Goal: Information Seeking & Learning: Learn about a topic

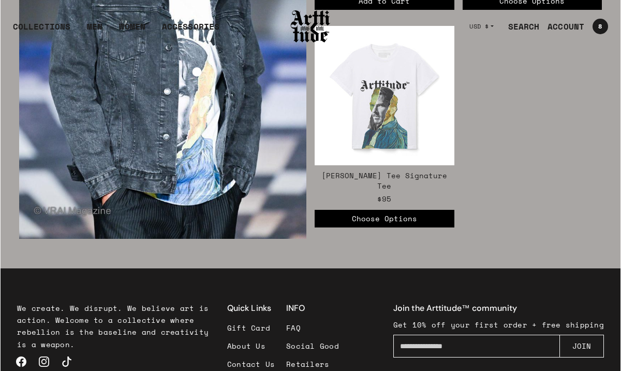
scroll to position [1627, 0]
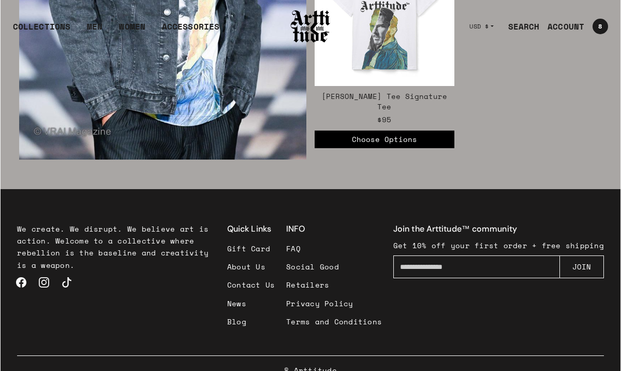
click at [305, 239] on link "FAQ" at bounding box center [334, 248] width 96 height 18
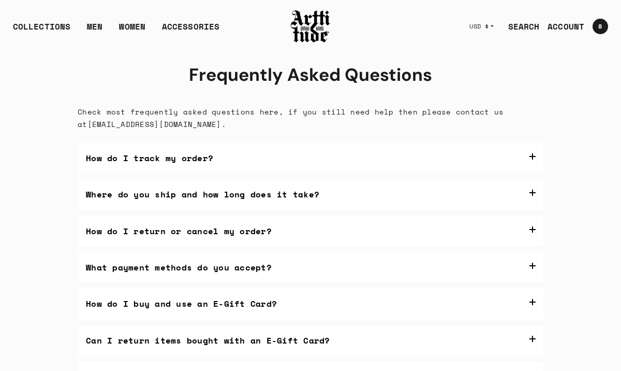
click at [311, 25] on img at bounding box center [310, 26] width 41 height 35
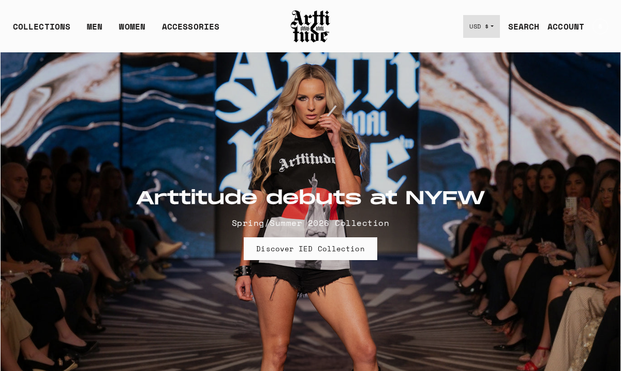
click at [493, 28] on button "USD $" at bounding box center [482, 26] width 37 height 23
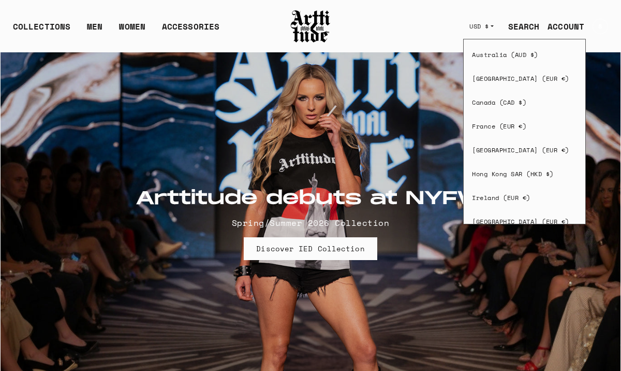
click at [415, 30] on div "COLLECTIONS ARTT Original Collection Caravaggio Collection IED Collection Cova …" at bounding box center [311, 27] width 620 height 52
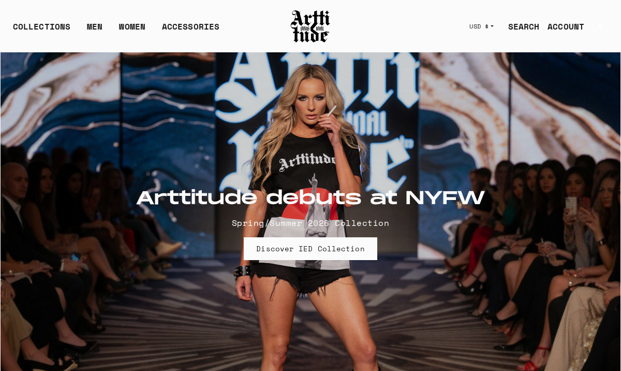
click at [528, 28] on link "SEARCH" at bounding box center [520, 26] width 40 height 21
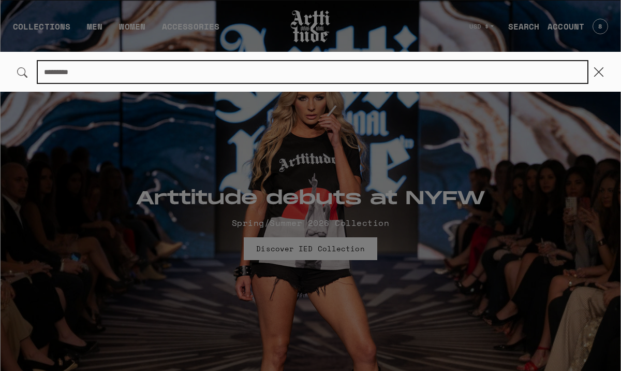
click at [172, 72] on input "Search..." at bounding box center [313, 72] width 550 height 22
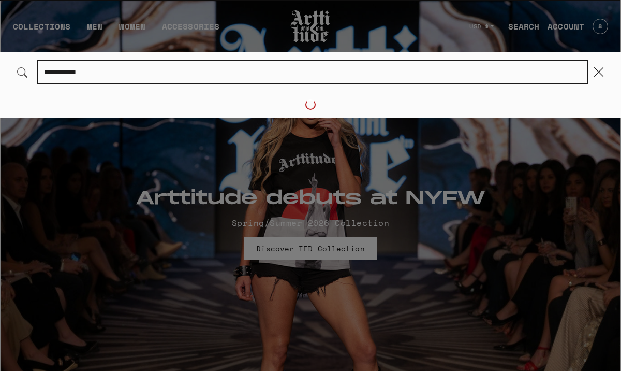
type input "**********"
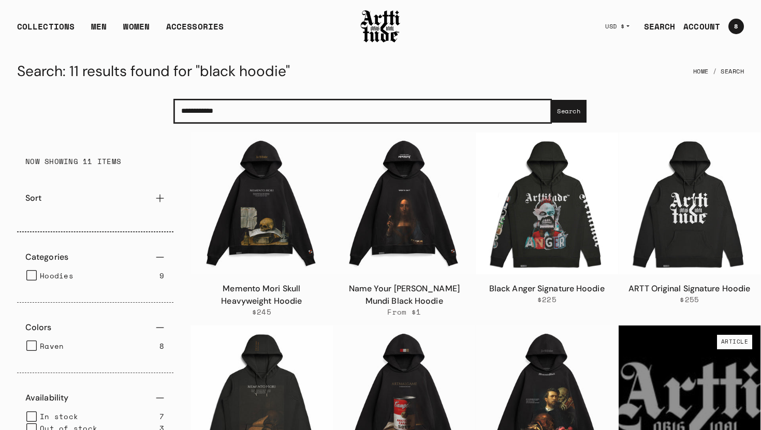
click at [256, 112] on input "**********" at bounding box center [363, 111] width 377 height 23
drag, startPoint x: 253, startPoint y: 110, endPoint x: 143, endPoint y: 109, distance: 109.8
click at [143, 109] on div "**********" at bounding box center [381, 111] width 760 height 42
type input "***"
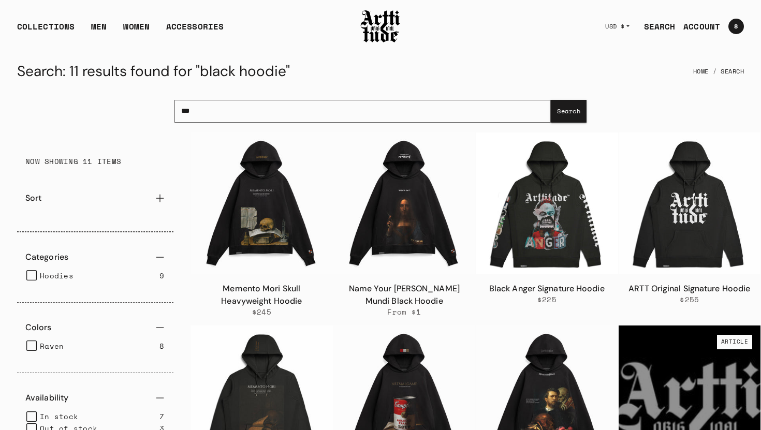
click at [576, 113] on button "Search" at bounding box center [569, 111] width 36 height 23
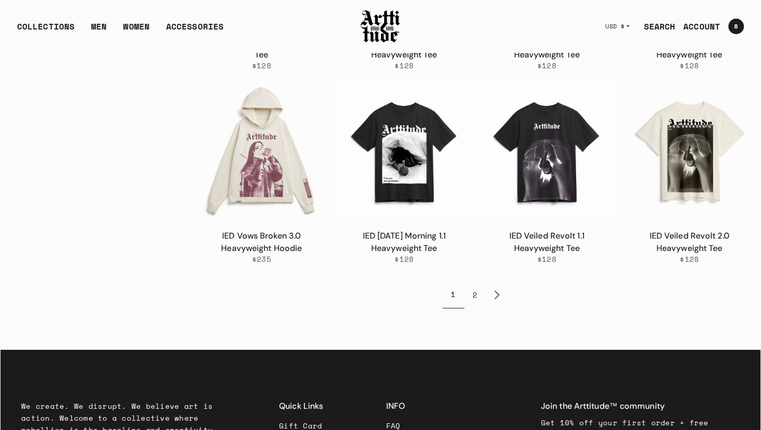
scroll to position [830, 0]
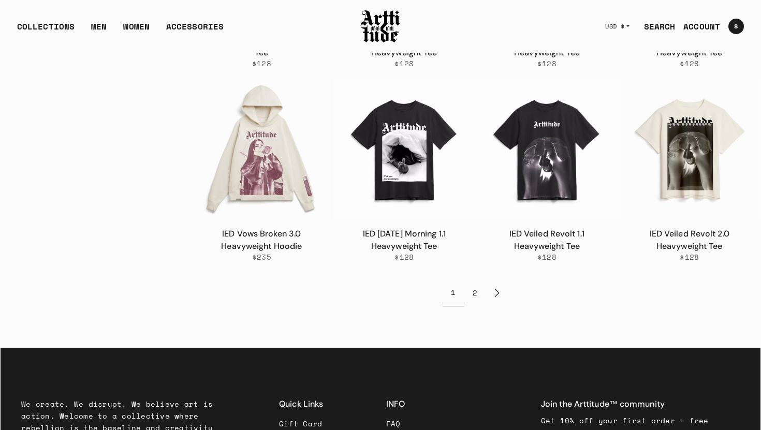
click at [477, 295] on link "2" at bounding box center [475, 292] width 21 height 27
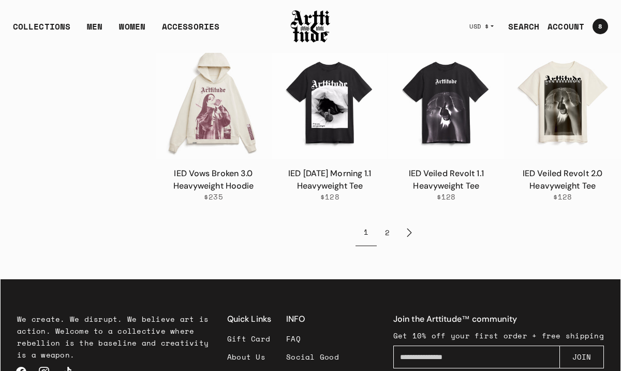
scroll to position [871, 0]
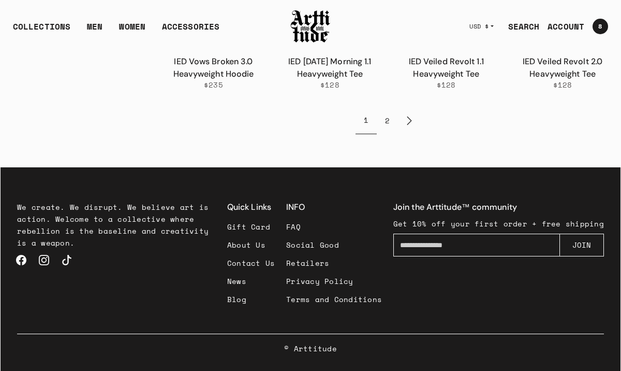
click at [247, 281] on link "News" at bounding box center [251, 281] width 48 height 18
click at [244, 301] on link "Blog" at bounding box center [251, 299] width 48 height 18
click at [239, 299] on link "Blog" at bounding box center [251, 299] width 48 height 18
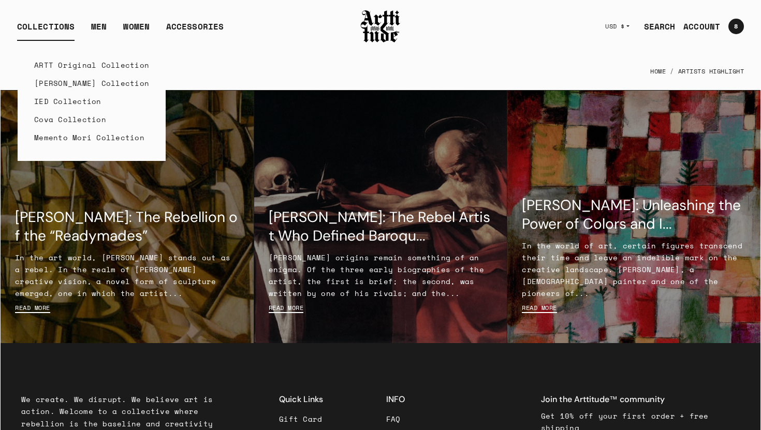
click at [55, 122] on link "Cova Collection" at bounding box center [91, 119] width 115 height 18
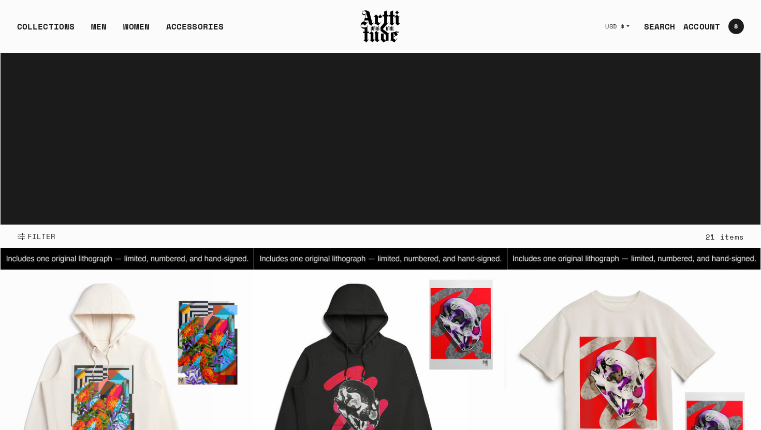
click at [383, 22] on img at bounding box center [380, 26] width 41 height 35
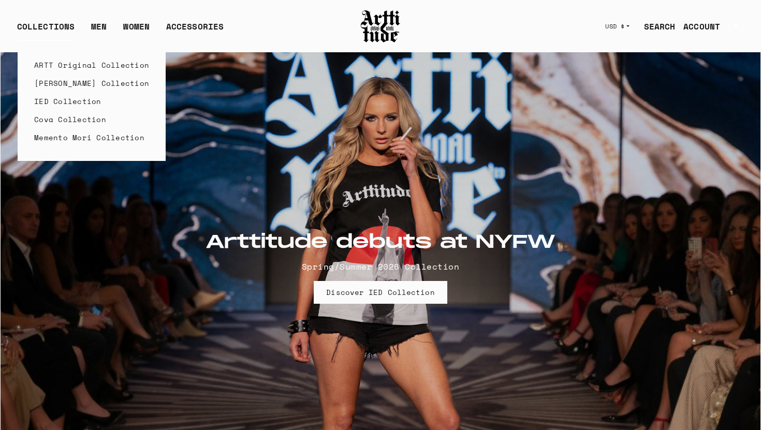
click at [56, 121] on link "Cova Collection" at bounding box center [91, 119] width 115 height 18
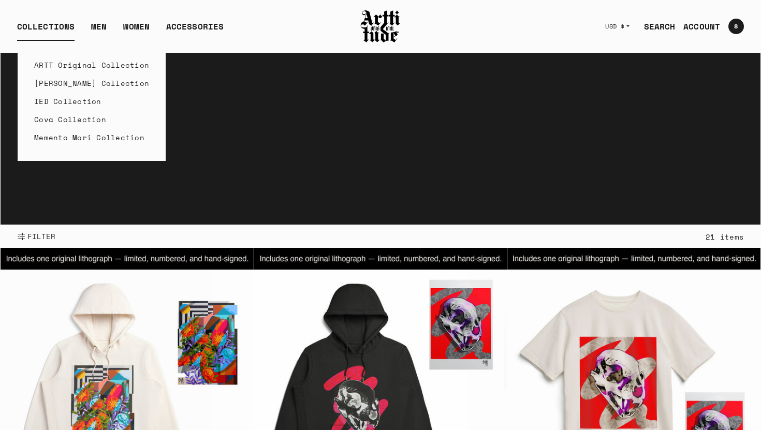
click at [47, 119] on link "Cova Collection" at bounding box center [91, 119] width 115 height 18
click at [56, 64] on link "ARTT Original Collection" at bounding box center [91, 65] width 115 height 18
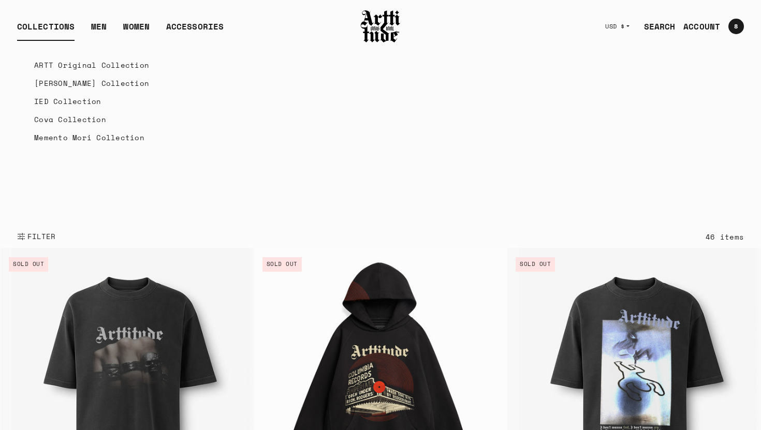
click at [46, 101] on link "IED Collection" at bounding box center [91, 101] width 115 height 18
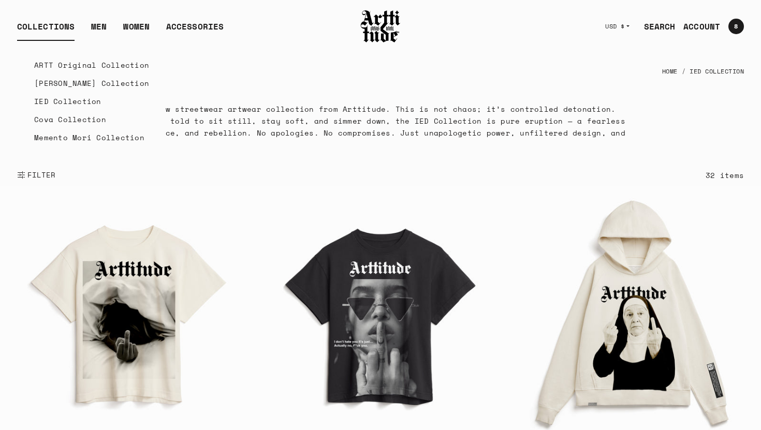
click at [64, 140] on link "Memento Mori Collection" at bounding box center [91, 137] width 115 height 18
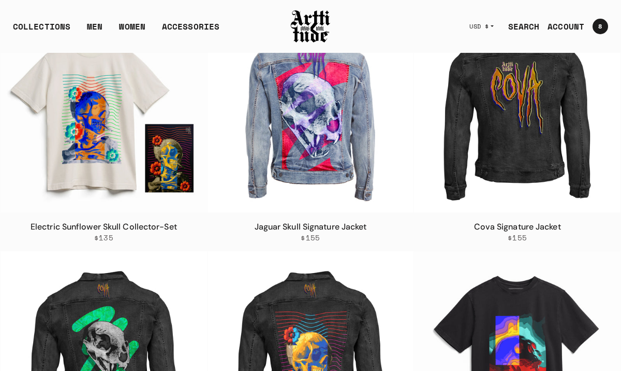
scroll to position [443, 0]
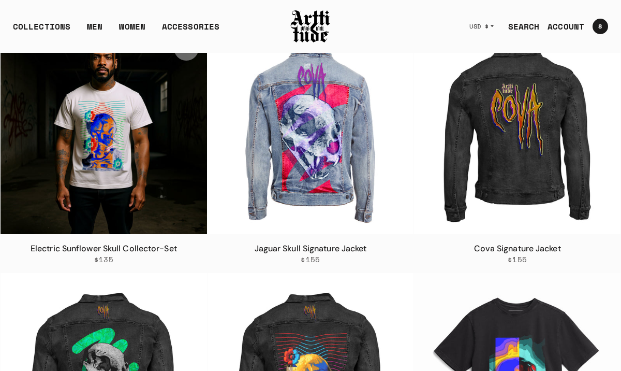
click at [92, 179] on img at bounding box center [104, 130] width 207 height 207
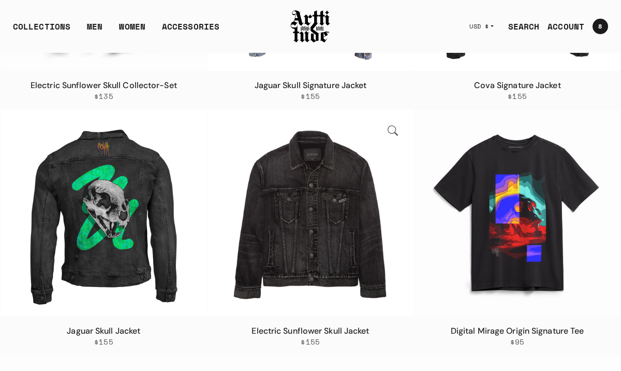
scroll to position [638, 0]
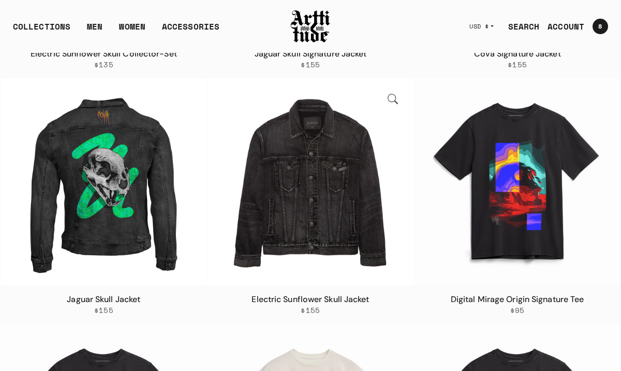
click at [336, 228] on img at bounding box center [311, 181] width 207 height 207
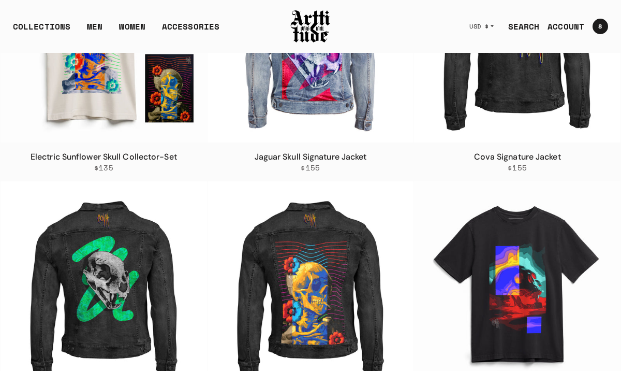
scroll to position [634, 0]
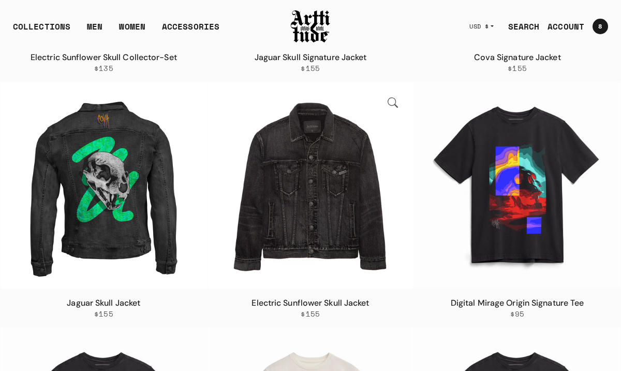
click at [305, 201] on img at bounding box center [311, 185] width 207 height 207
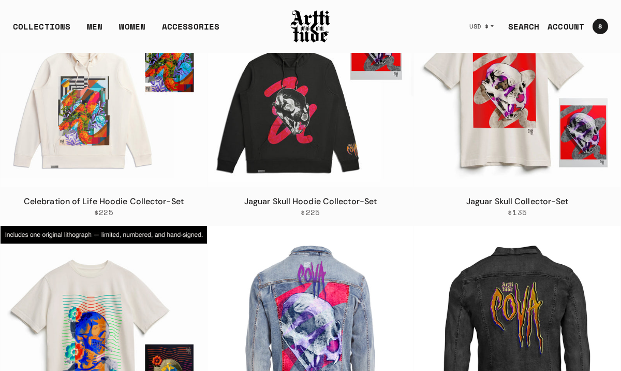
scroll to position [240, 0]
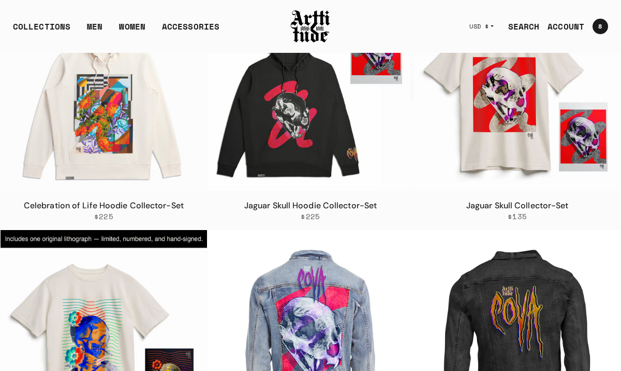
click at [86, 154] on img at bounding box center [104, 87] width 207 height 207
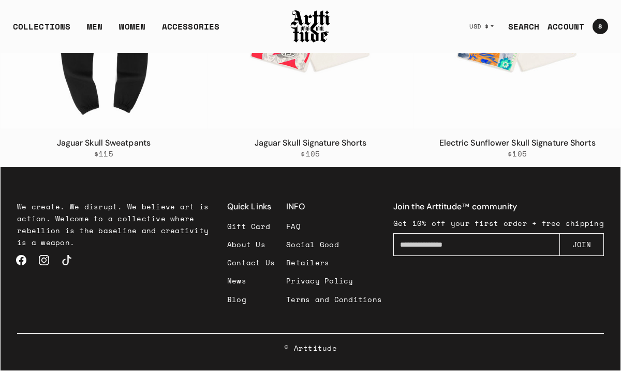
scroll to position [1775, 0]
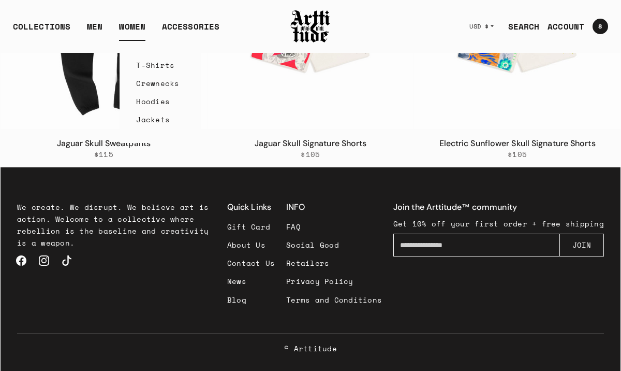
click at [151, 103] on link "Hoodies" at bounding box center [160, 101] width 49 height 18
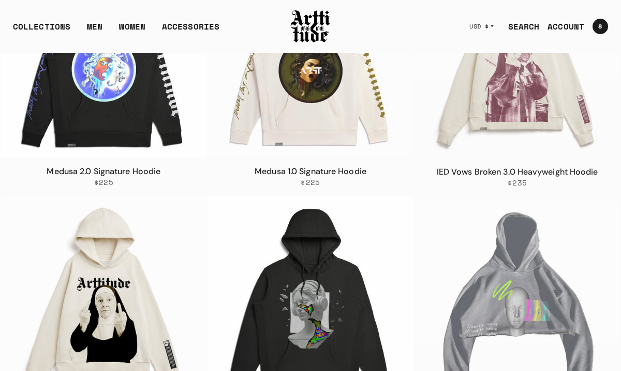
scroll to position [1136, 0]
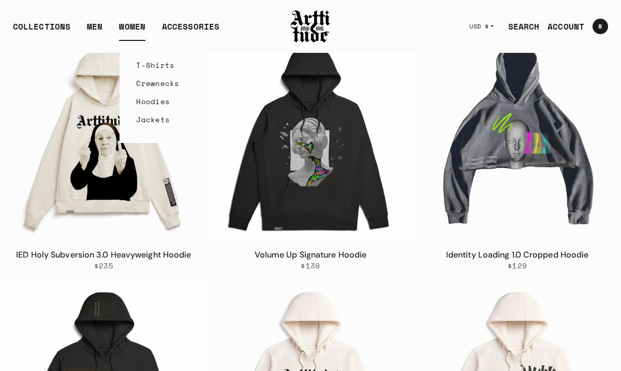
click at [146, 121] on link "Jackets" at bounding box center [160, 119] width 49 height 18
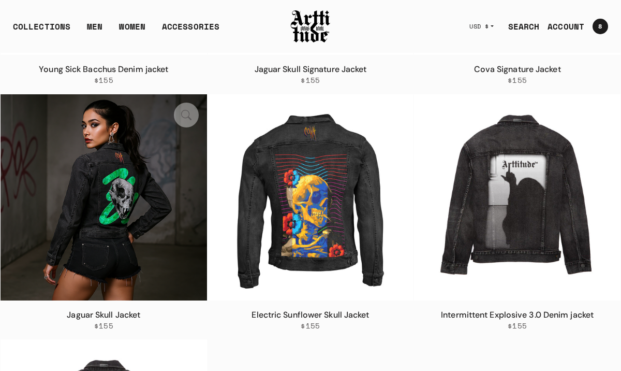
scroll to position [268, 0]
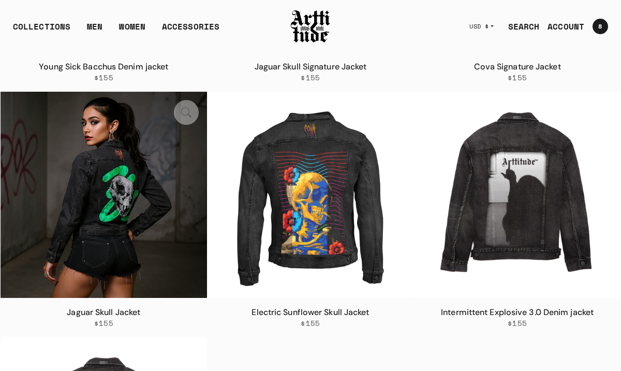
click at [120, 237] on img at bounding box center [104, 195] width 207 height 207
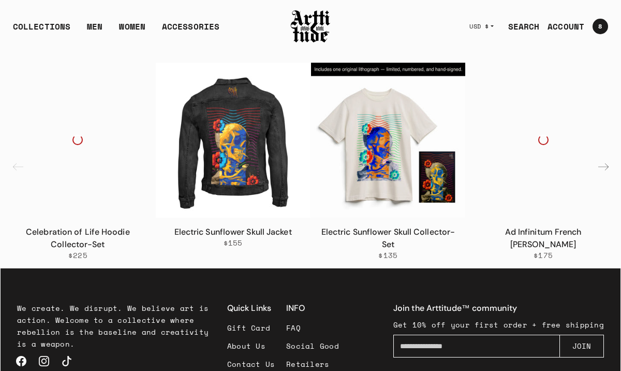
scroll to position [1195, 0]
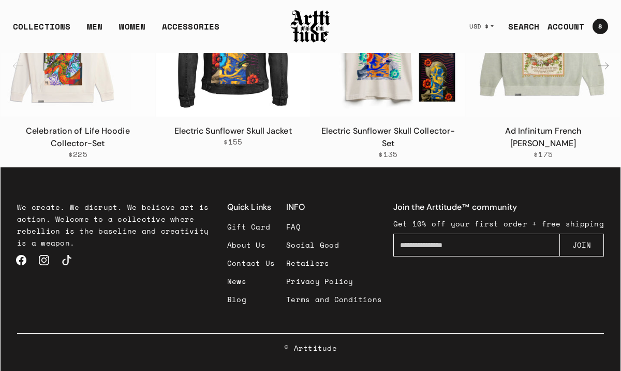
click at [248, 300] on link "Blog" at bounding box center [251, 299] width 48 height 18
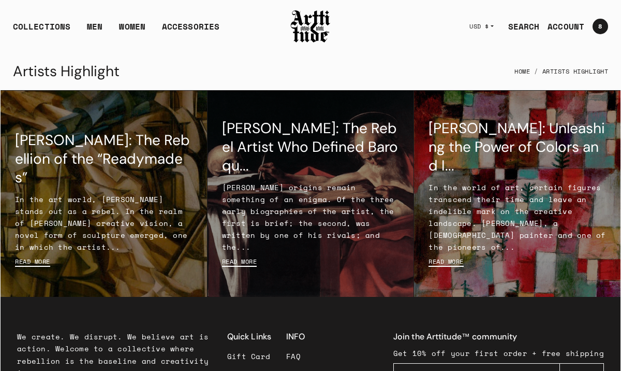
click at [104, 235] on p "In the art world, Marcel Duchamp stands out as a rebel. In the realm of Marcel …" at bounding box center [104, 223] width 178 height 60
click at [106, 152] on link "[PERSON_NAME]: The Rebellion of the “Readymades”" at bounding box center [102, 159] width 175 height 56
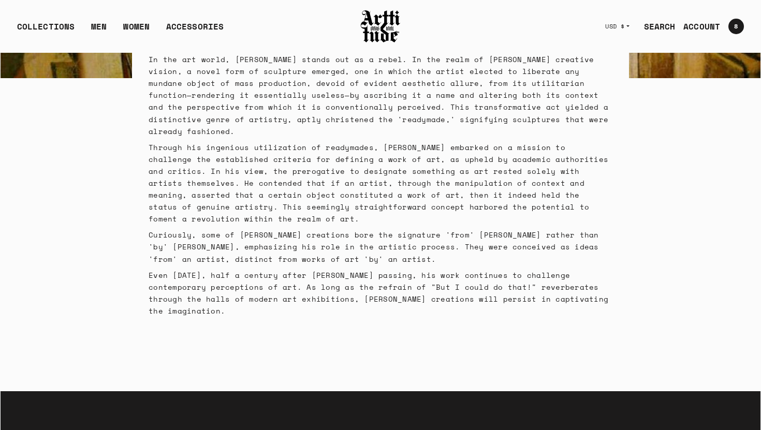
scroll to position [248, 0]
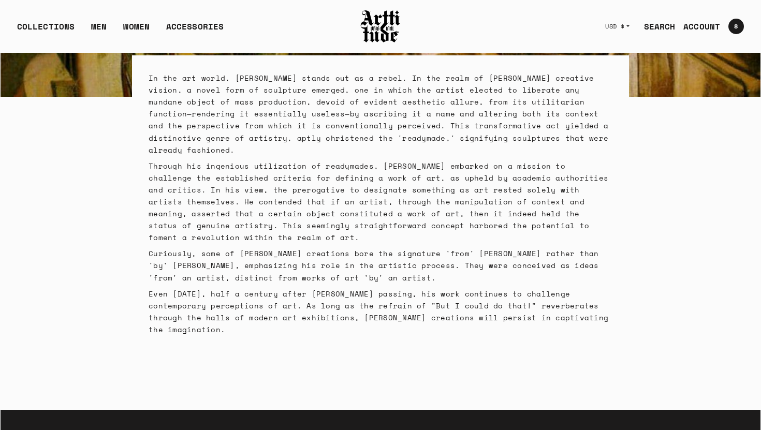
click at [241, 178] on span "Through his ingenious utilization of readymades, [PERSON_NAME] embarked on a mi…" at bounding box center [379, 202] width 460 height 83
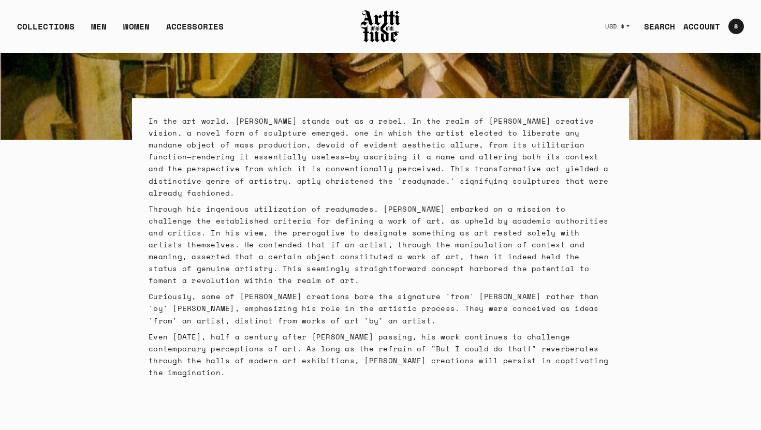
scroll to position [0, 0]
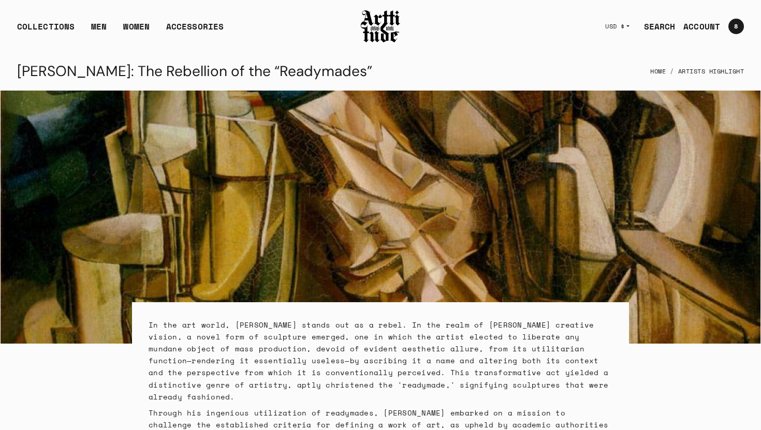
click at [231, 74] on h1 "[PERSON_NAME]: The Rebellion of the “Readymades”" at bounding box center [194, 71] width 355 height 25
drag, startPoint x: 18, startPoint y: 69, endPoint x: 379, endPoint y: 67, distance: 361.0
click at [379, 67] on div "Marcel Duchamp: The Rebellion of the “Readymades” Home Artists Highlight" at bounding box center [380, 71] width 727 height 25
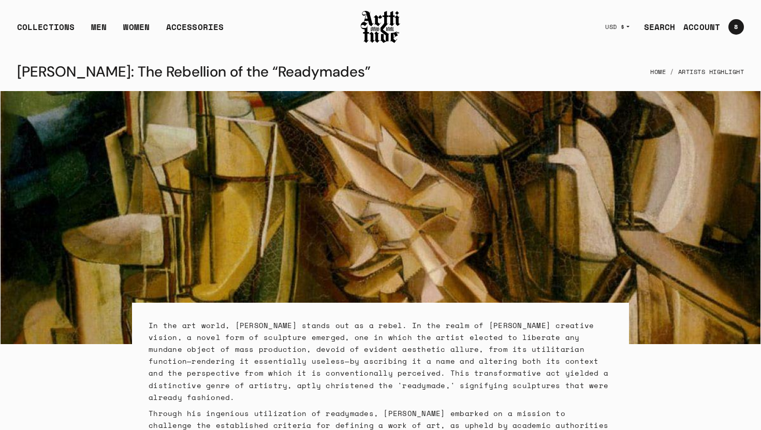
scroll to position [428, 0]
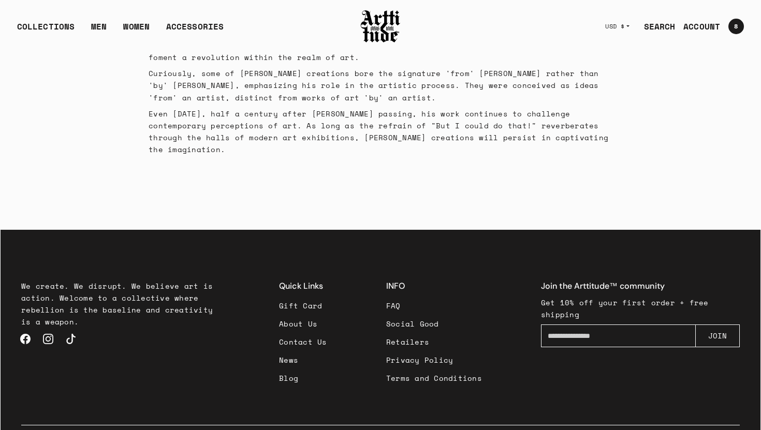
click at [295, 369] on link "Blog" at bounding box center [303, 378] width 48 height 18
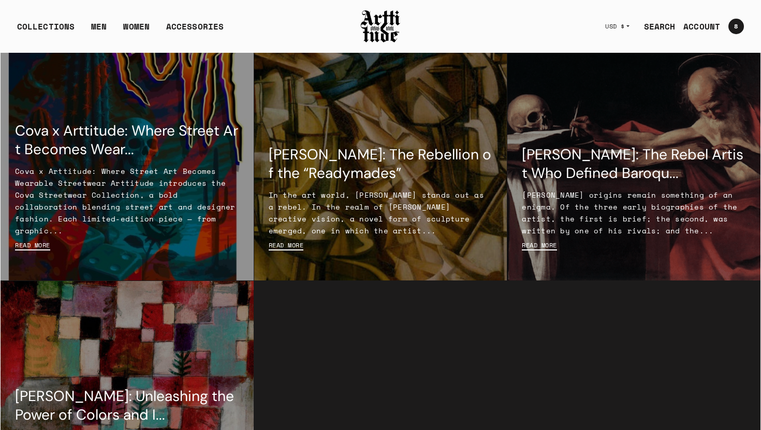
scroll to position [35, 0]
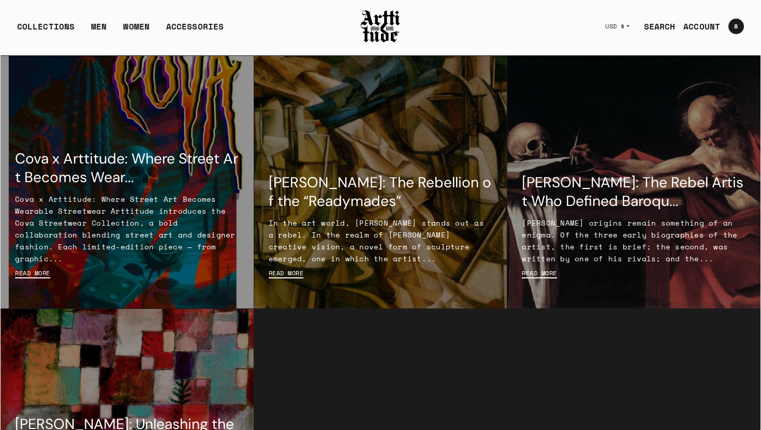
click at [156, 245] on p "Cova x Arttitude: Where Street Art Becomes Wearable Streetwear Arttitude introd…" at bounding box center [127, 229] width 224 height 72
click at [158, 173] on link "Cova x Arttitude: Where Street Art Becomes Wear..." at bounding box center [126, 168] width 223 height 38
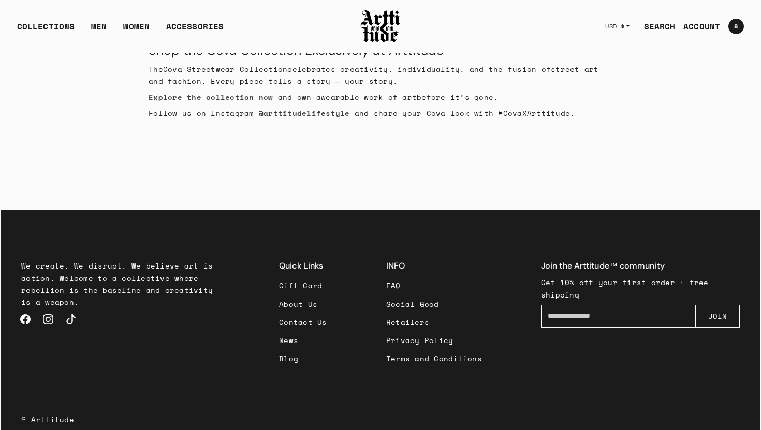
scroll to position [616, 0]
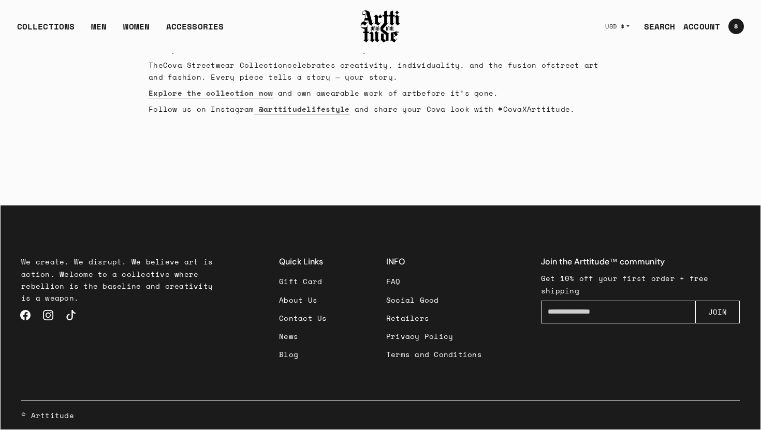
click at [292, 339] on link "News" at bounding box center [303, 336] width 48 height 18
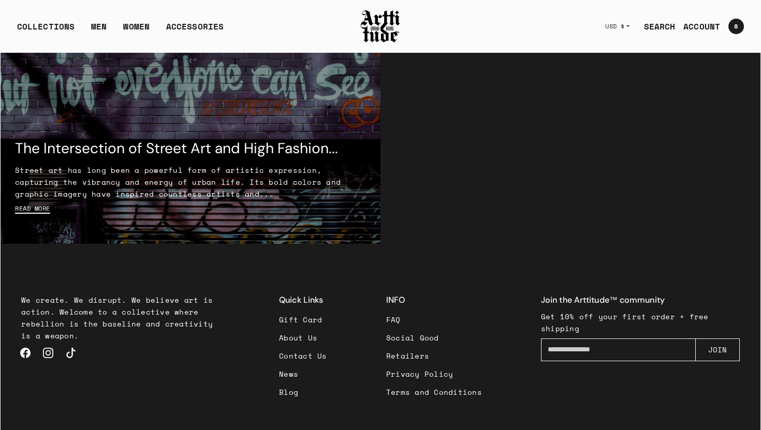
scroll to position [1369, 0]
click at [293, 375] on link "News" at bounding box center [303, 374] width 48 height 18
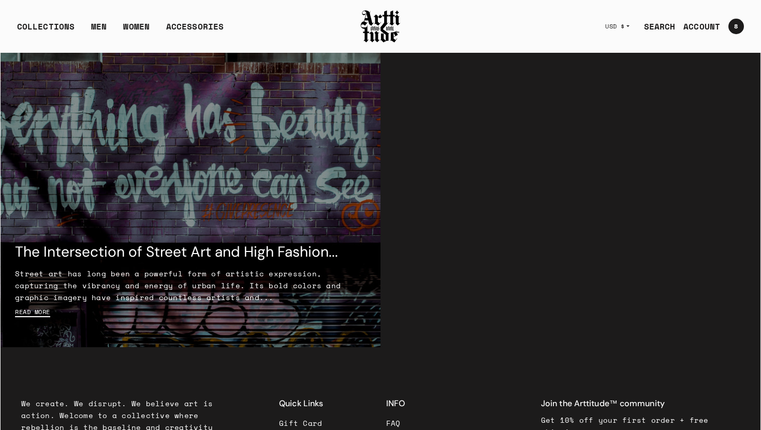
scroll to position [1278, 0]
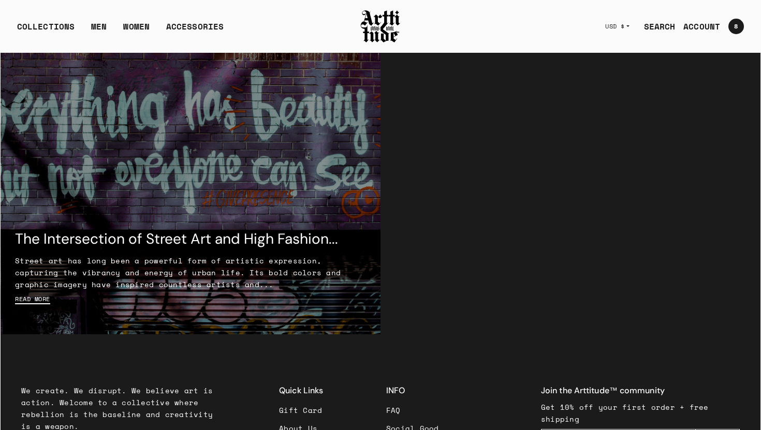
click at [182, 246] on link "The Intersection of Street Art and High Fashion..." at bounding box center [176, 238] width 323 height 19
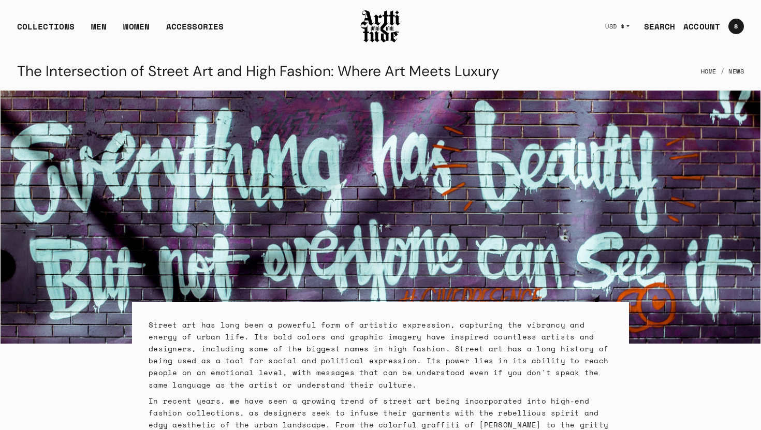
click at [667, 26] on link "SEARCH" at bounding box center [656, 26] width 40 height 21
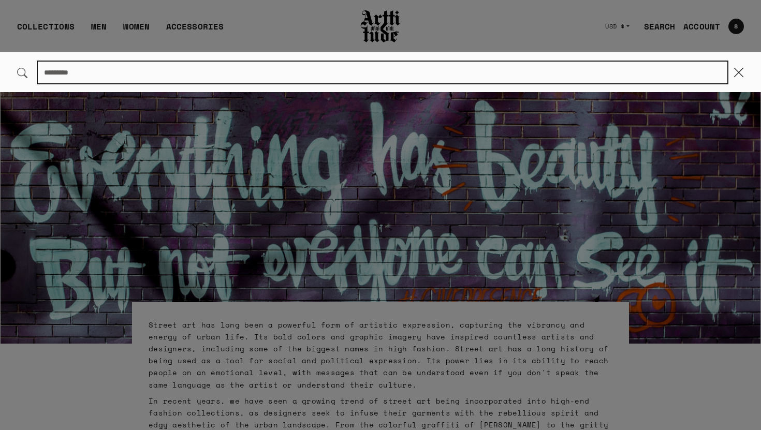
click at [404, 70] on input "Search..." at bounding box center [383, 73] width 690 height 22
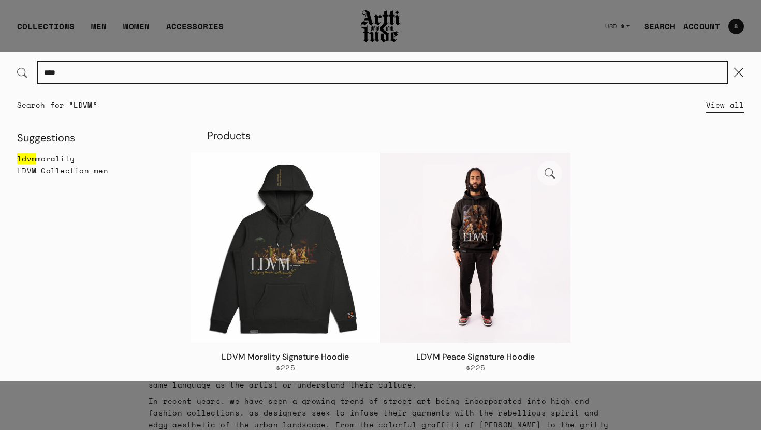
type input "****"
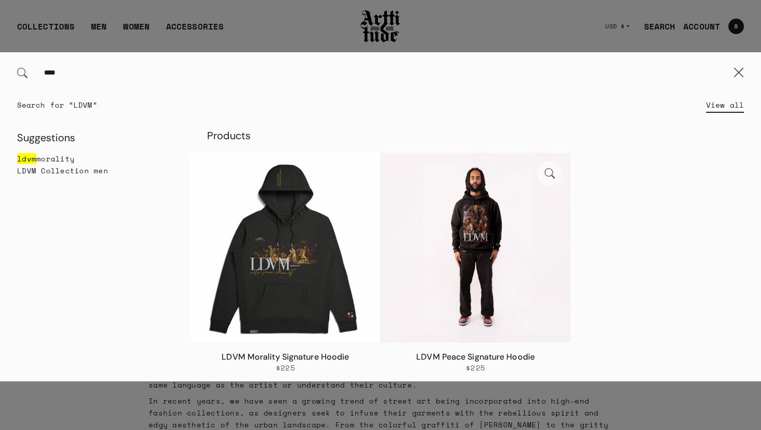
click at [471, 284] on img at bounding box center [476, 248] width 190 height 190
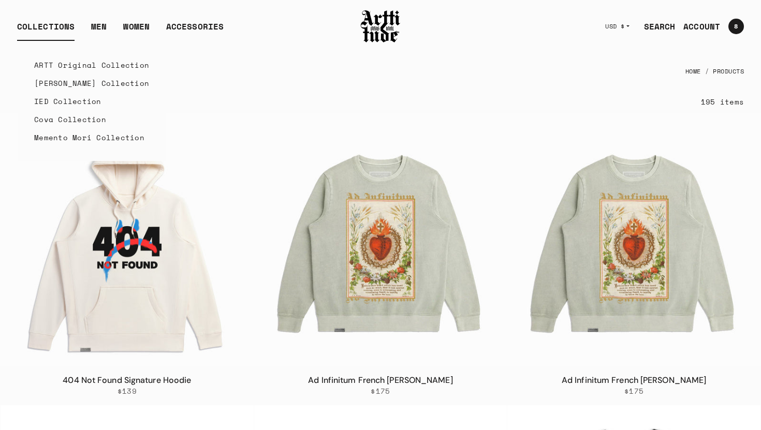
click at [50, 100] on link "IED Collection" at bounding box center [91, 101] width 115 height 18
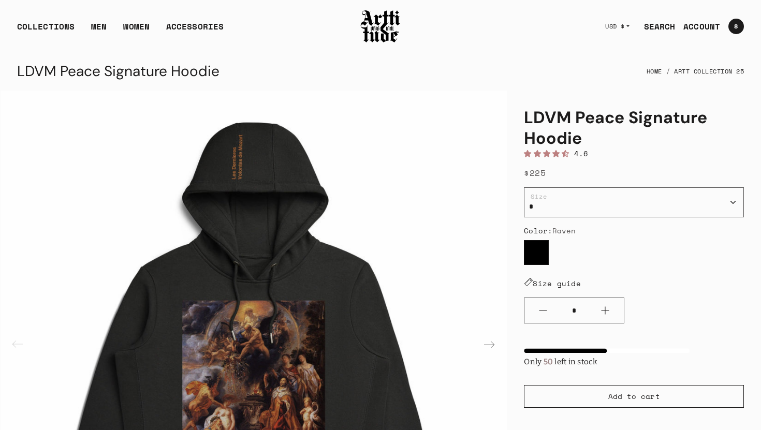
click at [660, 29] on link "SEARCH" at bounding box center [656, 26] width 40 height 21
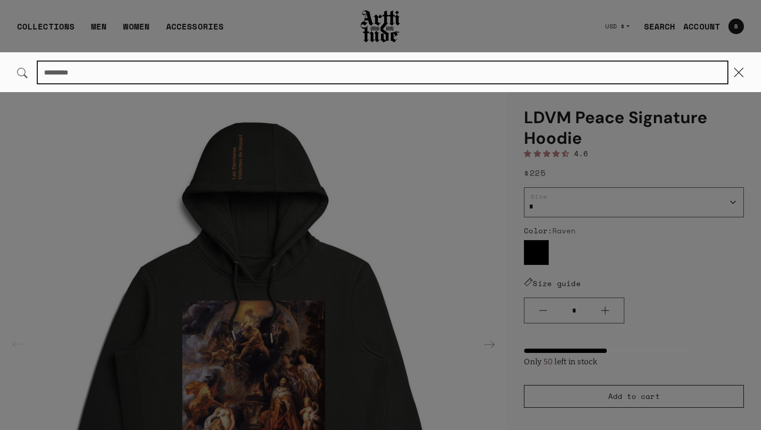
click at [324, 70] on input "Search..." at bounding box center [383, 73] width 690 height 22
paste input "**********"
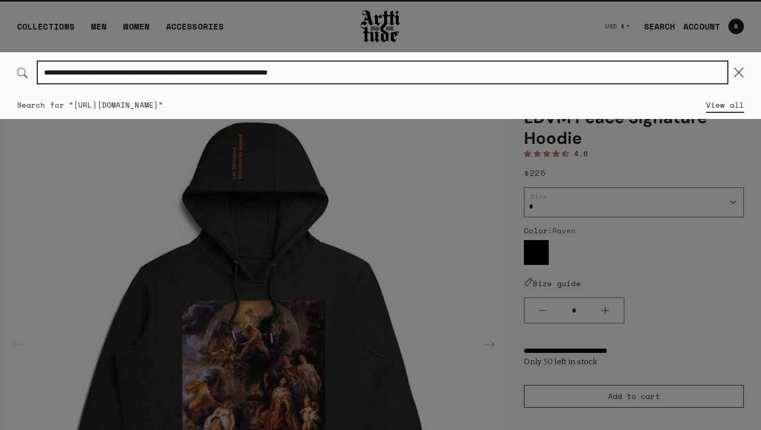
type input "**********"
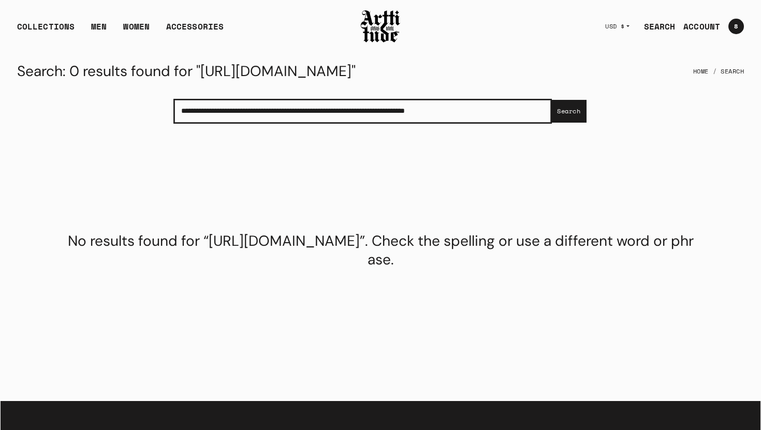
click at [189, 123] on input "**********" at bounding box center [363, 111] width 377 height 23
drag, startPoint x: 179, startPoint y: 153, endPoint x: 761, endPoint y: 156, distance: 581.6
click at [761, 156] on body "Skip to content COLLECTIONS ARTT Original Collection Caravaggio Collection IED …" at bounding box center [380, 313] width 761 height 626
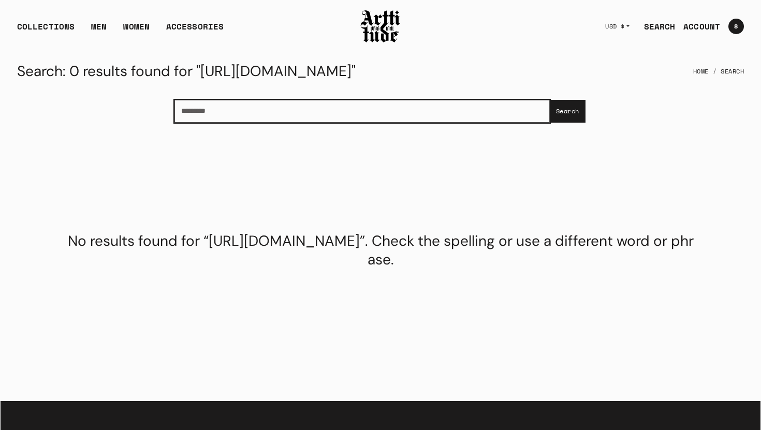
click at [212, 123] on input "Search..." at bounding box center [362, 111] width 375 height 23
paste input "**********"
type input "**********"
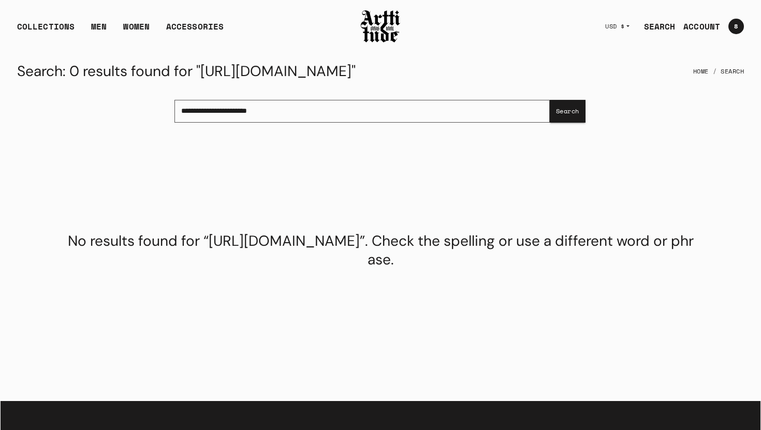
click at [569, 123] on button "Search" at bounding box center [568, 111] width 36 height 23
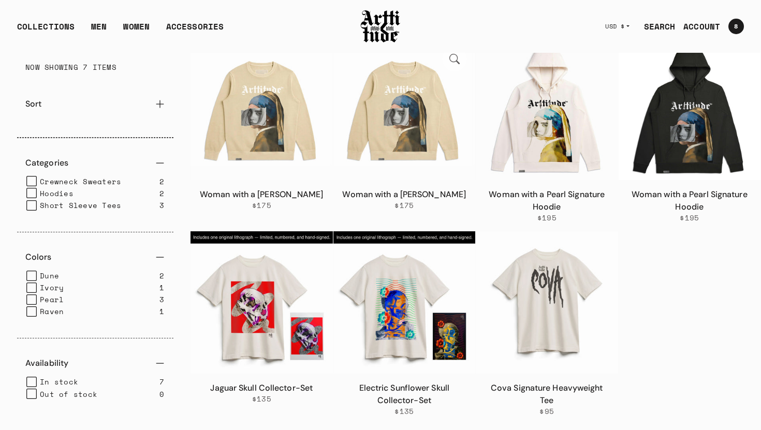
scroll to position [96, 0]
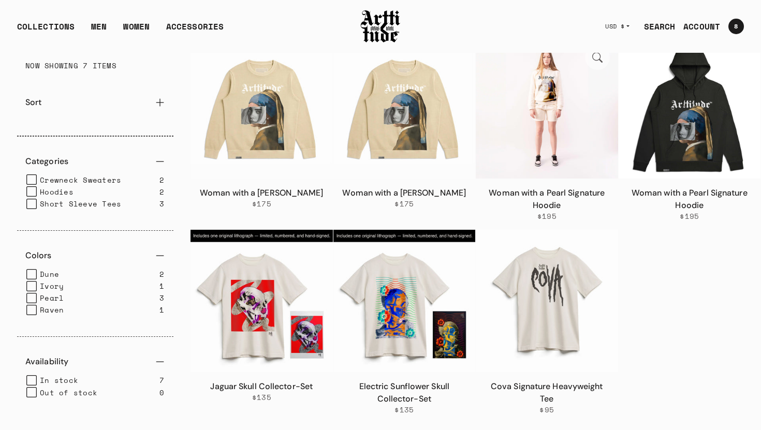
click at [550, 148] on img at bounding box center [547, 108] width 142 height 142
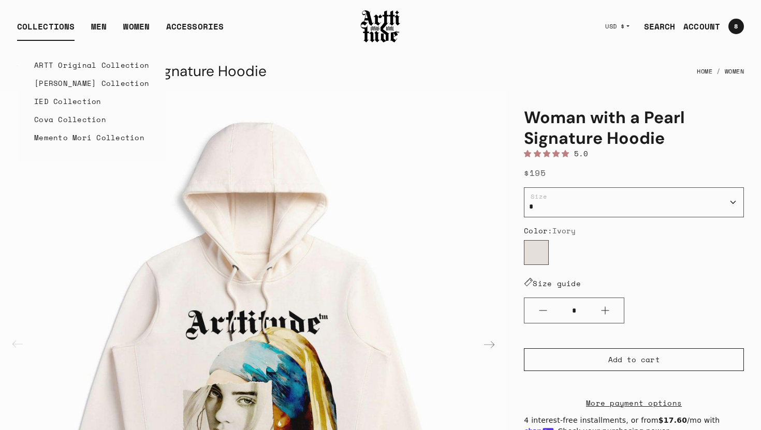
click at [46, 99] on link "IED Collection" at bounding box center [91, 101] width 115 height 18
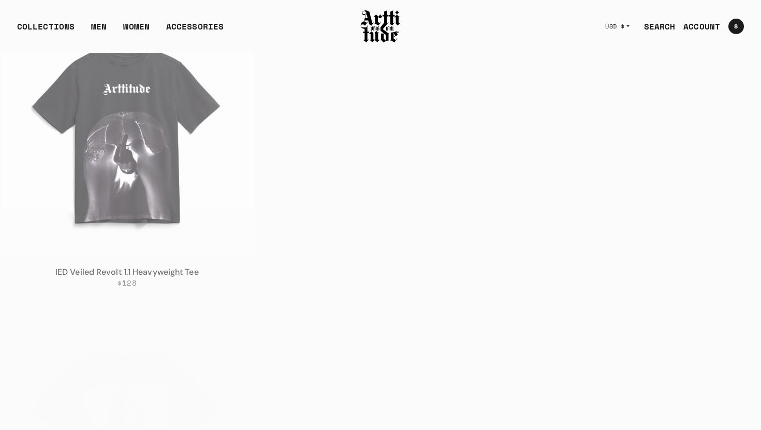
scroll to position [3193, 0]
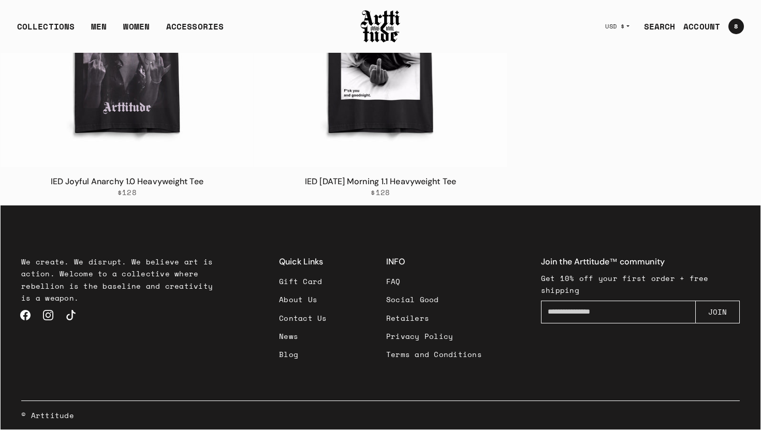
click at [306, 299] on link "About Us" at bounding box center [303, 300] width 48 height 18
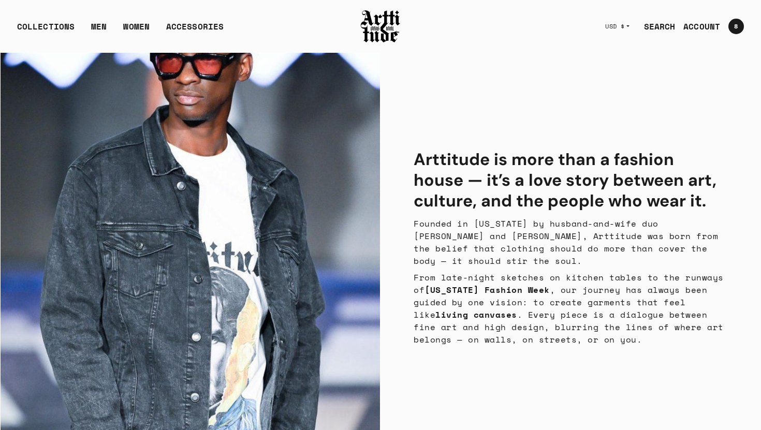
scroll to position [558, 0]
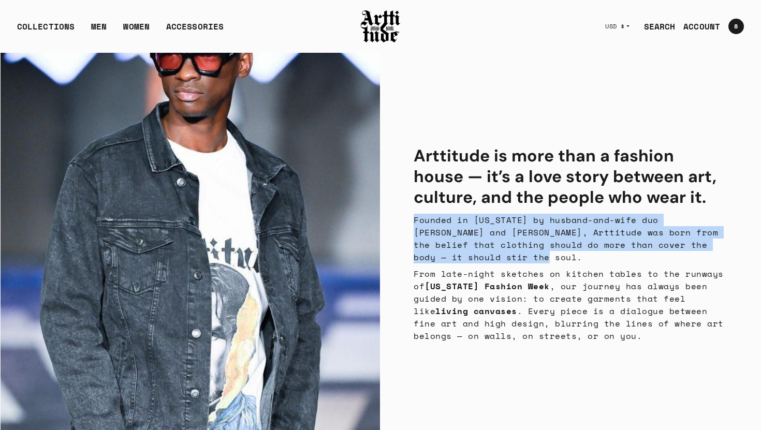
drag, startPoint x: 414, startPoint y: 219, endPoint x: 490, endPoint y: 257, distance: 85.5
click at [490, 257] on p "Founded in California by husband-and-wife duo Sylvain and Amrita Castet, Arttit…" at bounding box center [571, 239] width 314 height 50
copy p "Founded in California by husband-and-wife duo Sylvain and Amrita Castet, Arttit…"
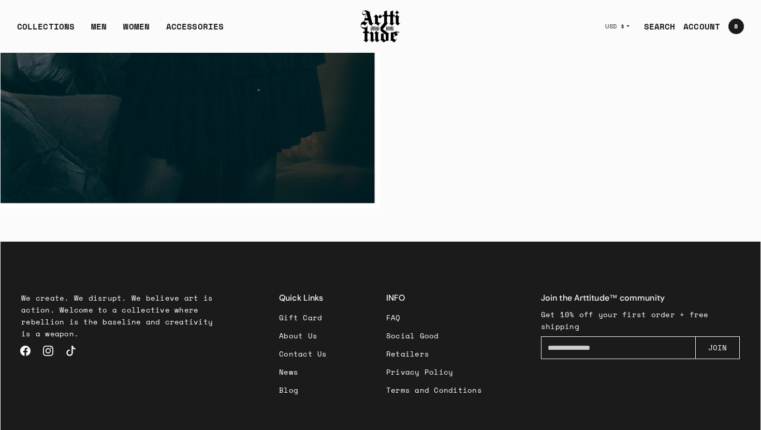
scroll to position [3004, 0]
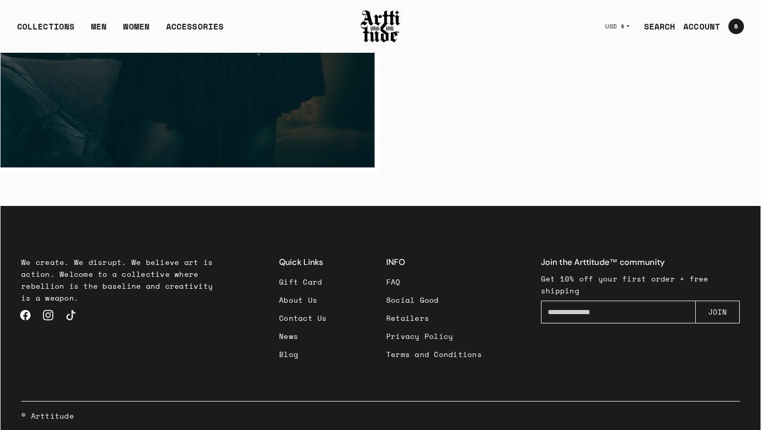
click at [292, 340] on link "News" at bounding box center [303, 336] width 48 height 18
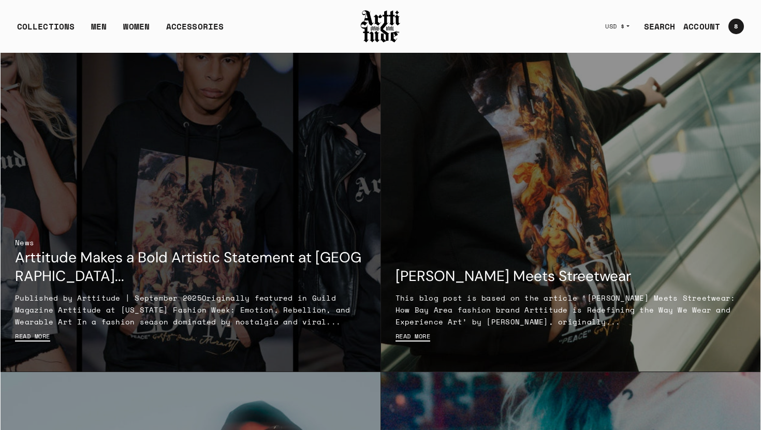
scroll to position [107, 0]
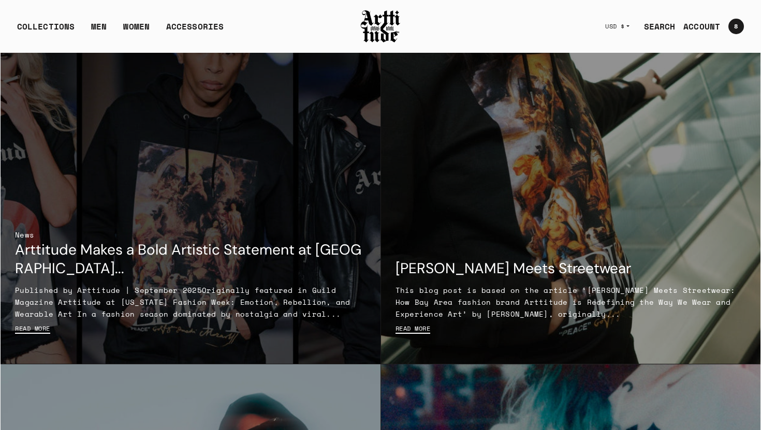
click at [46, 330] on link "Read more" at bounding box center [32, 329] width 35 height 8
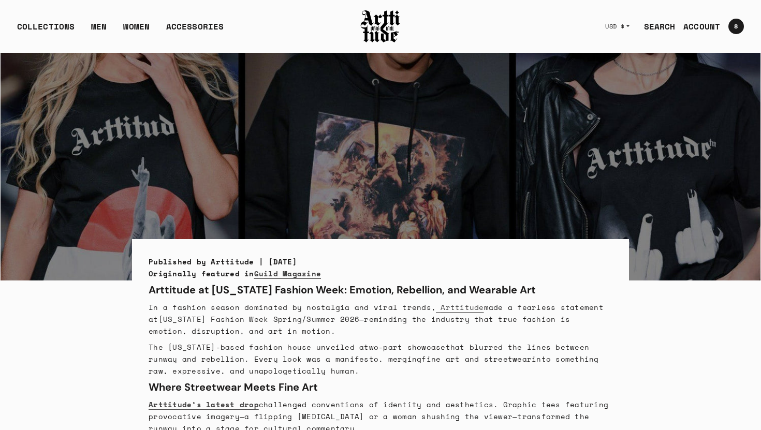
scroll to position [59, 0]
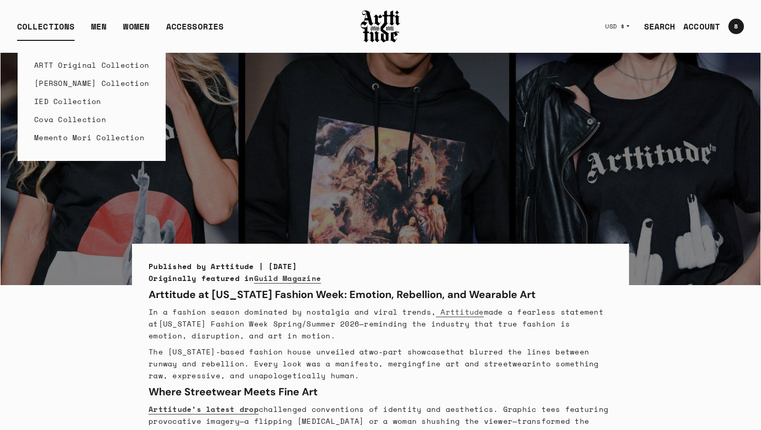
click at [54, 99] on link "IED Collection" at bounding box center [91, 101] width 115 height 18
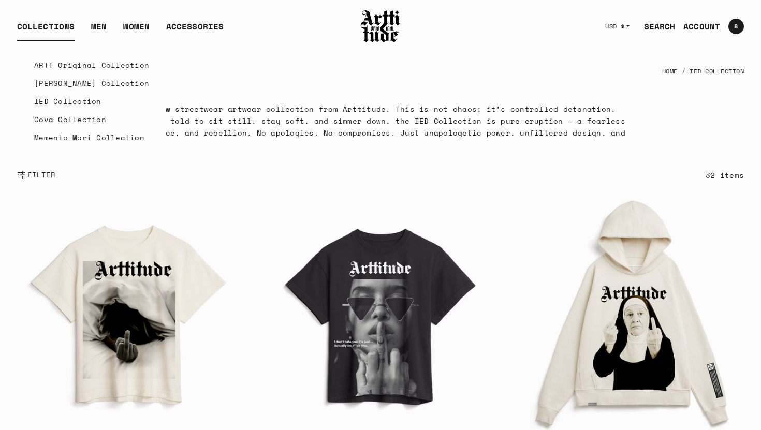
click at [52, 117] on link "Cova Collection" at bounding box center [91, 119] width 115 height 18
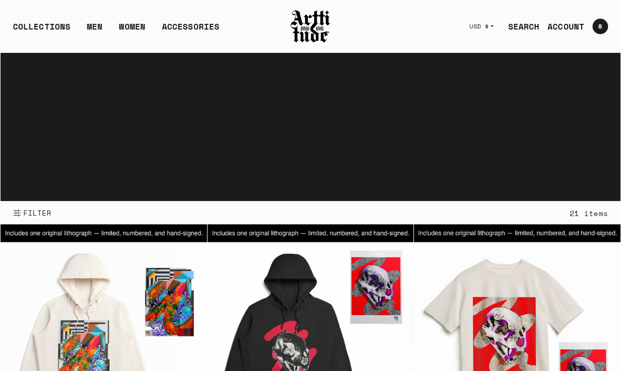
click at [532, 27] on link "SEARCH" at bounding box center [520, 26] width 40 height 21
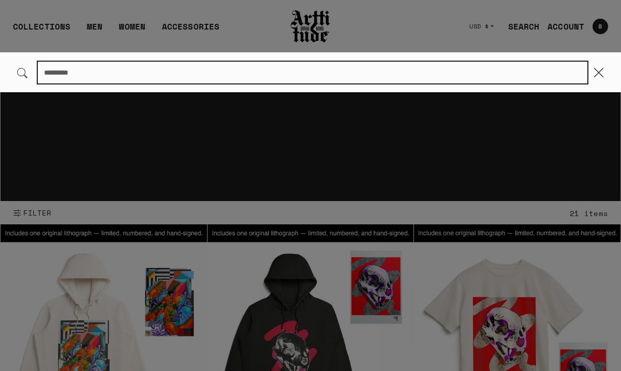
click at [255, 75] on input "Search..." at bounding box center [313, 73] width 550 height 22
paste input "***"
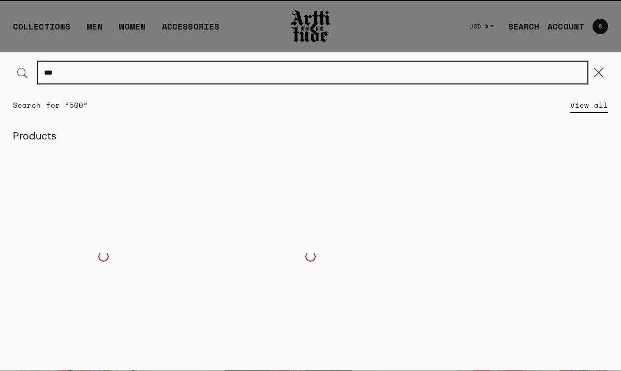
type input "***"
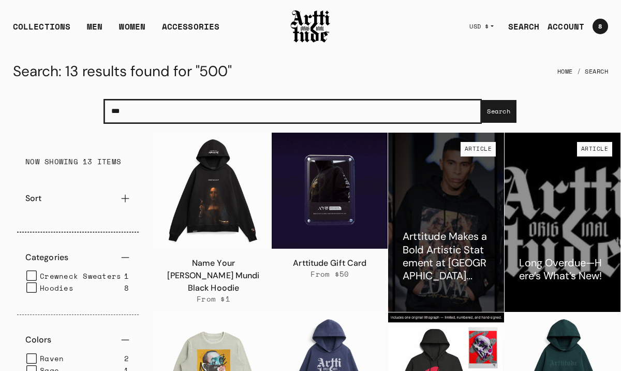
drag, startPoint x: 130, startPoint y: 111, endPoint x: 95, endPoint y: 110, distance: 34.7
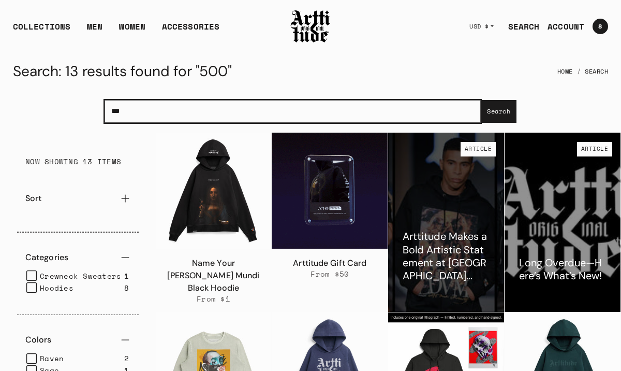
click at [95, 110] on div "*** Search... Search" at bounding box center [311, 111] width 620 height 42
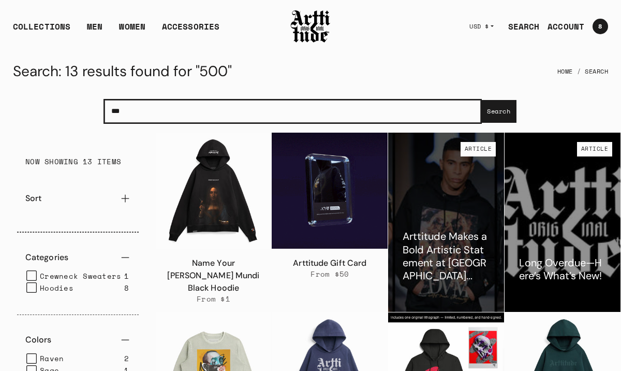
type input "***"
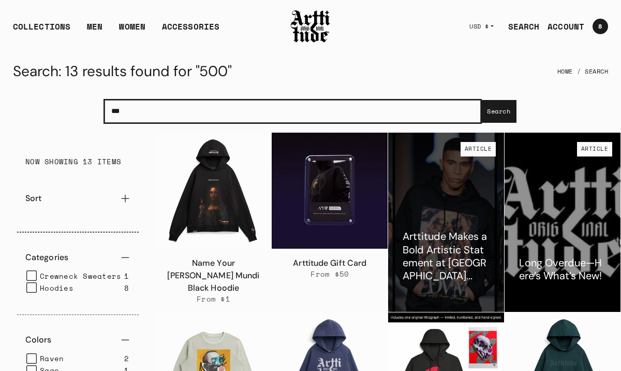
click at [481, 100] on button "Search" at bounding box center [499, 111] width 36 height 23
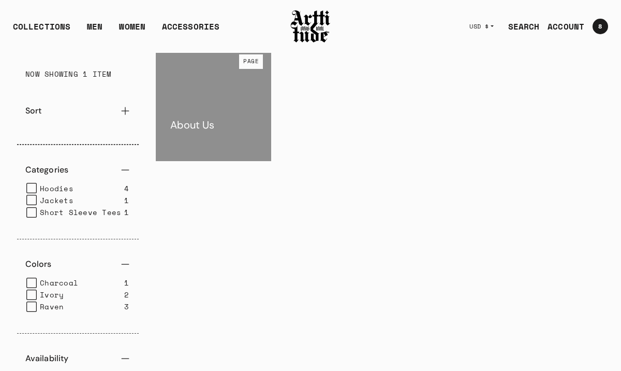
scroll to position [92, 0]
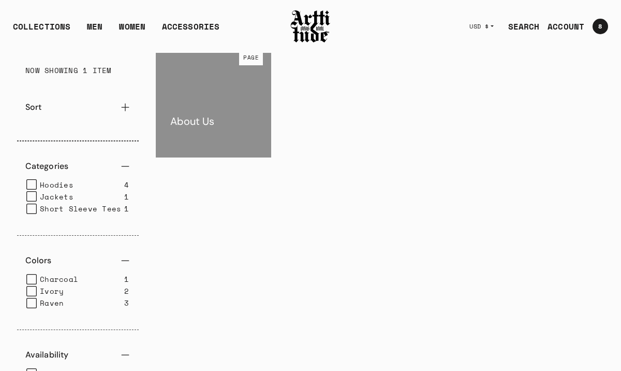
click at [226, 124] on div "About Us" at bounding box center [192, 124] width 73 height 34
click at [249, 62] on span "page" at bounding box center [251, 58] width 24 height 15
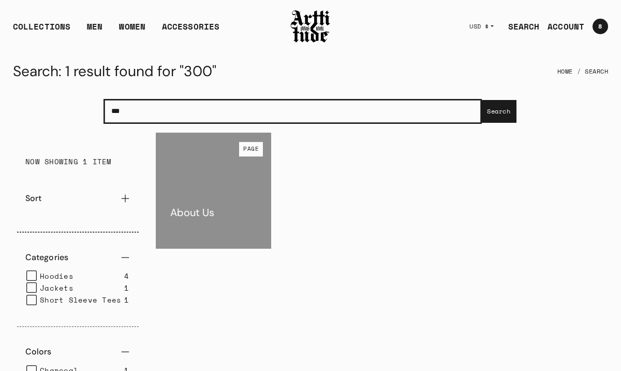
click at [242, 106] on input "***" at bounding box center [293, 111] width 377 height 23
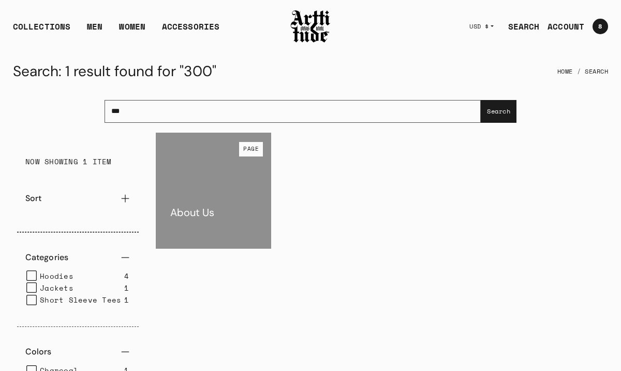
click at [204, 197] on div at bounding box center [214, 191] width 116 height 116
click at [254, 148] on span "page" at bounding box center [251, 149] width 24 height 15
click at [498, 115] on button "Search" at bounding box center [499, 111] width 36 height 23
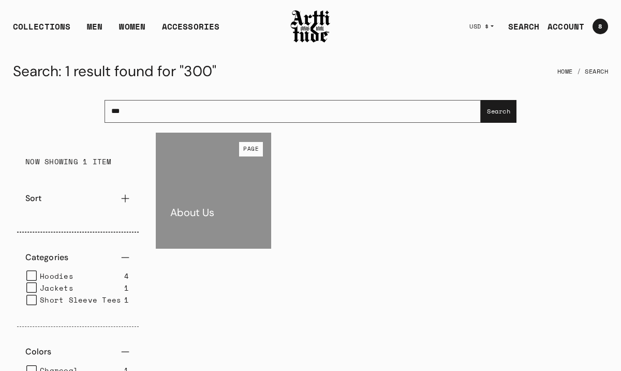
click at [218, 209] on div "About Us" at bounding box center [192, 215] width 73 height 34
